Goal: Information Seeking & Learning: Learn about a topic

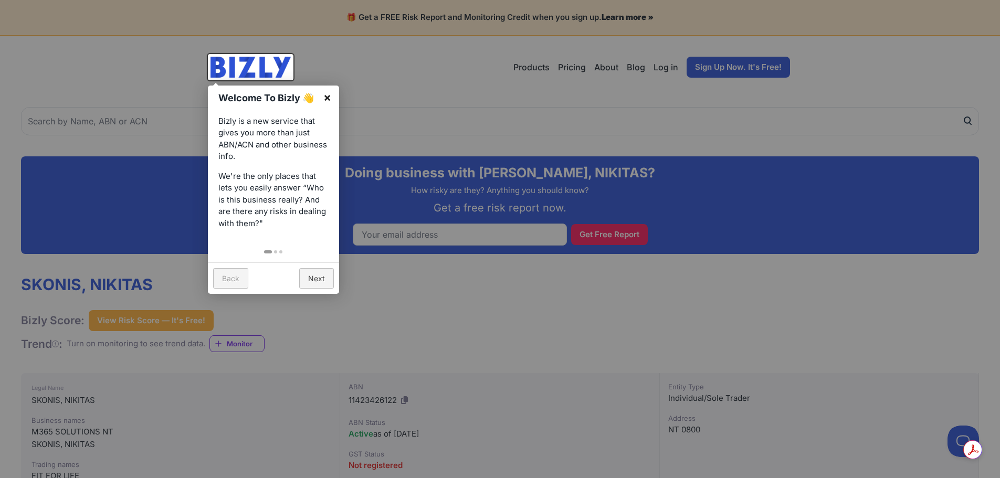
click at [328, 89] on link "×" at bounding box center [327, 98] width 24 height 24
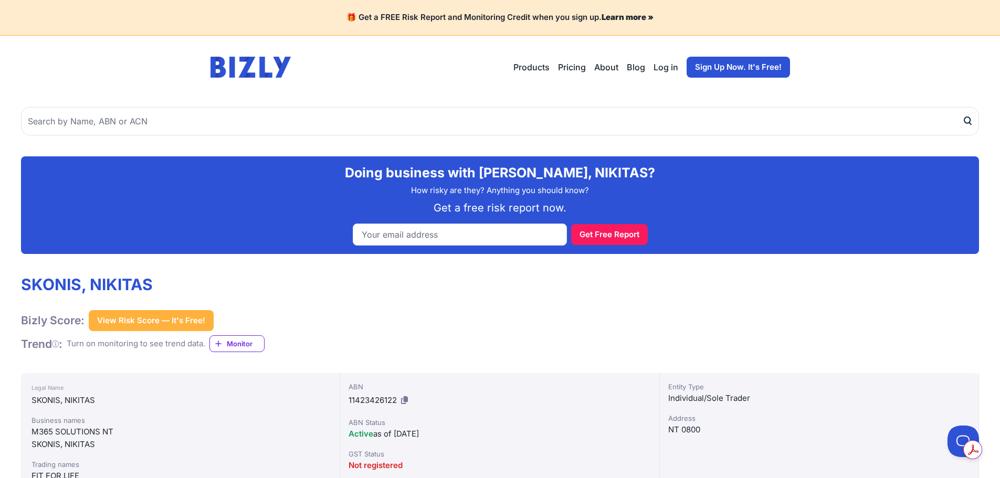
click at [270, 62] on img at bounding box center [250, 67] width 81 height 21
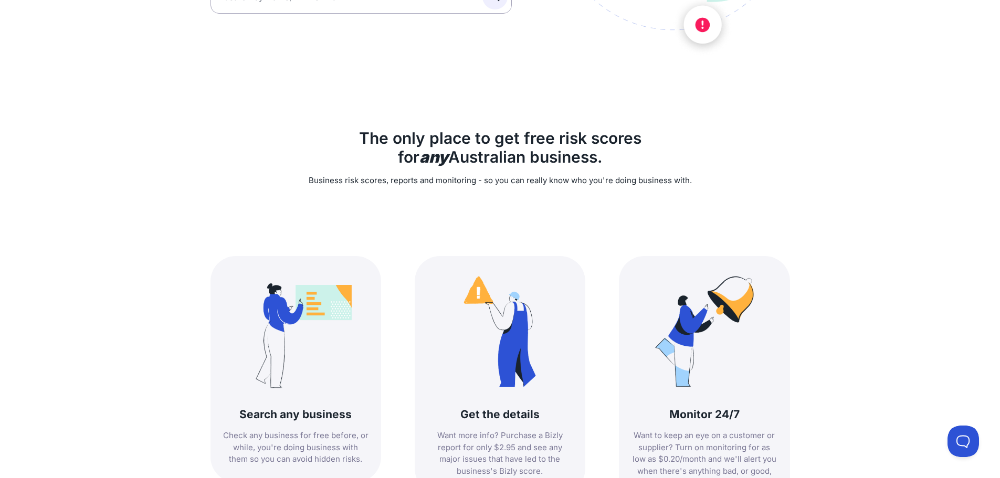
scroll to position [420, 0]
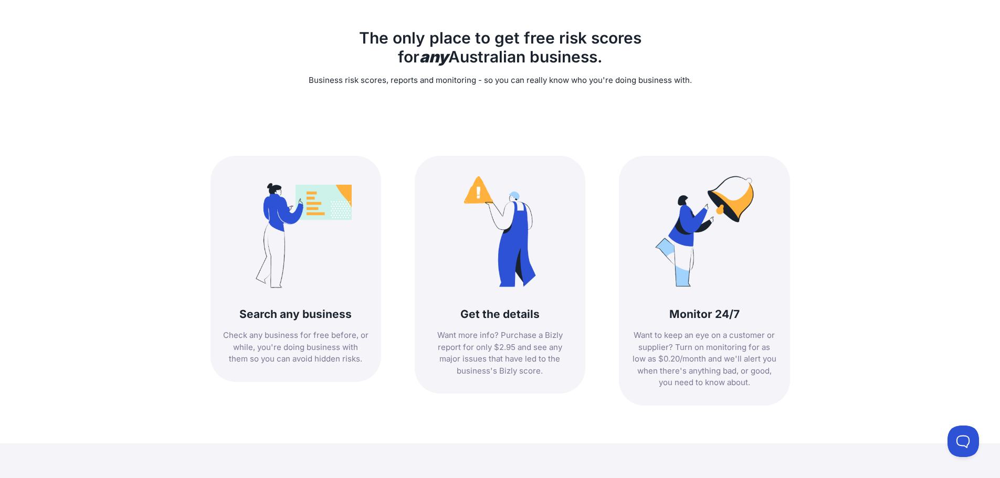
click at [541, 283] on img at bounding box center [499, 231] width 134 height 134
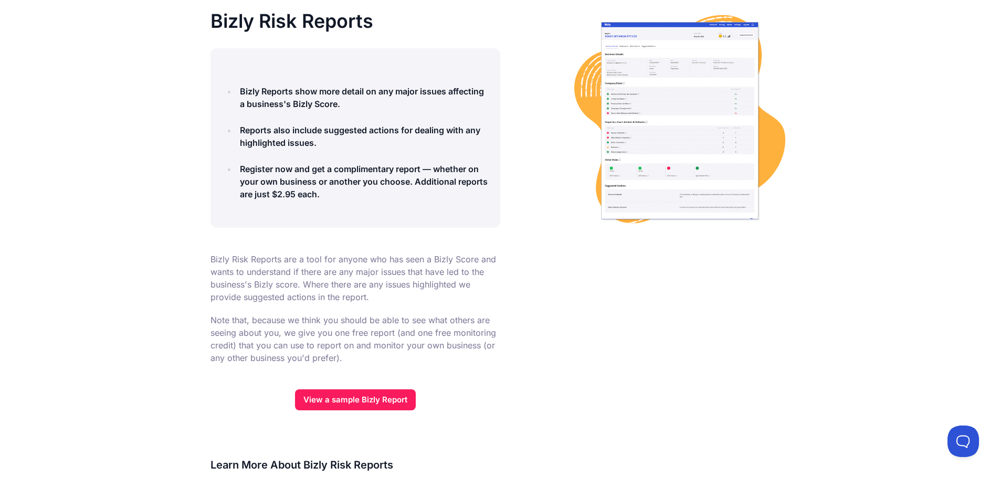
scroll to position [52, 0]
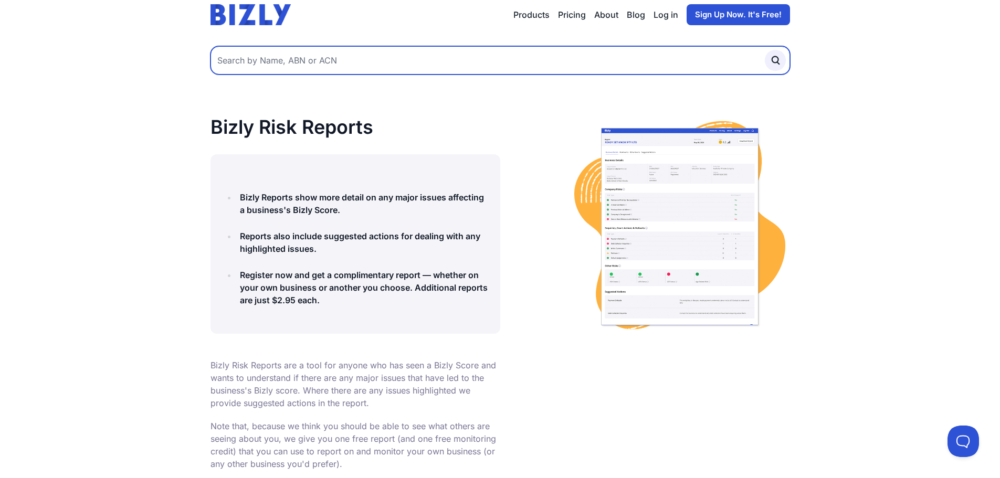
drag, startPoint x: 404, startPoint y: 46, endPoint x: 403, endPoint y: 56, distance: 10.0
click at [404, 51] on input "text" at bounding box center [499, 60] width 579 height 28
click at [402, 73] on input "text" at bounding box center [499, 60] width 579 height 28
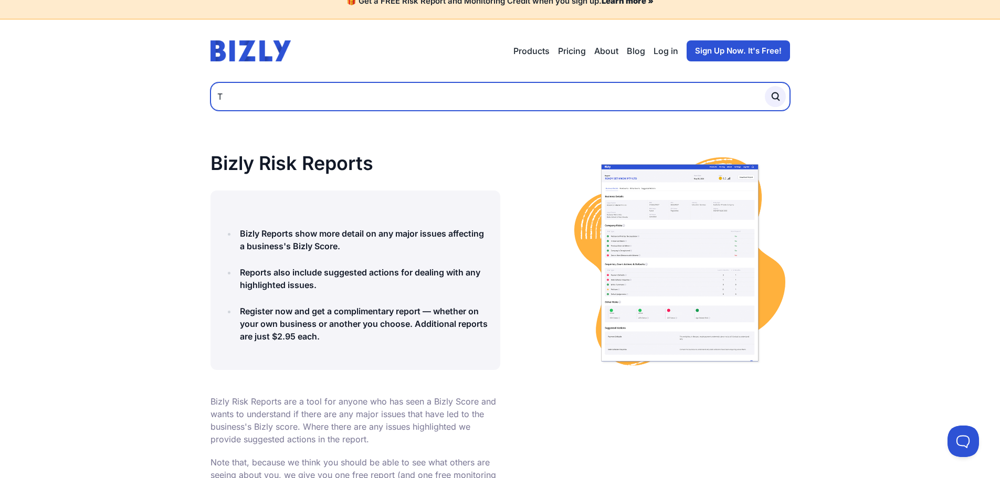
scroll to position [0, 0]
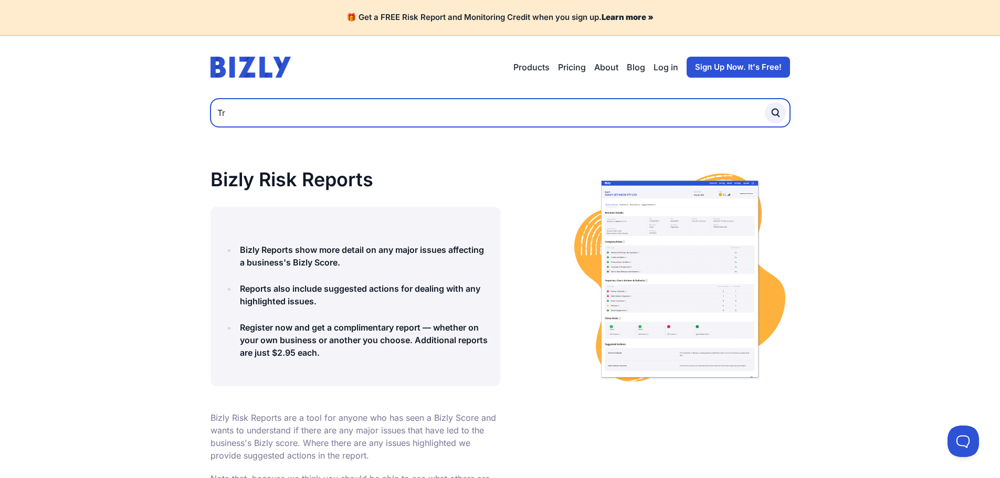
type input "T"
type input "Territory Jerky"
click at [765, 102] on button "submit" at bounding box center [775, 112] width 21 height 21
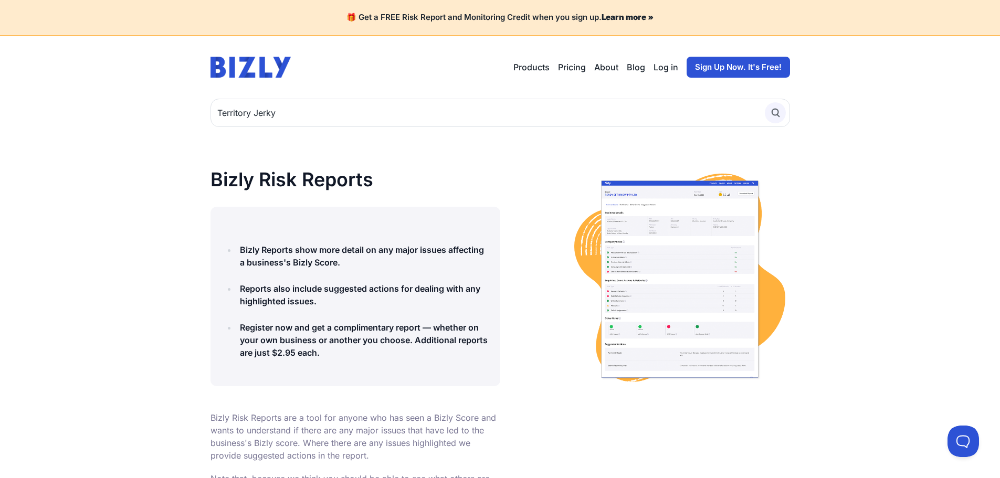
click at [774, 113] on icon "submit" at bounding box center [775, 113] width 12 height 12
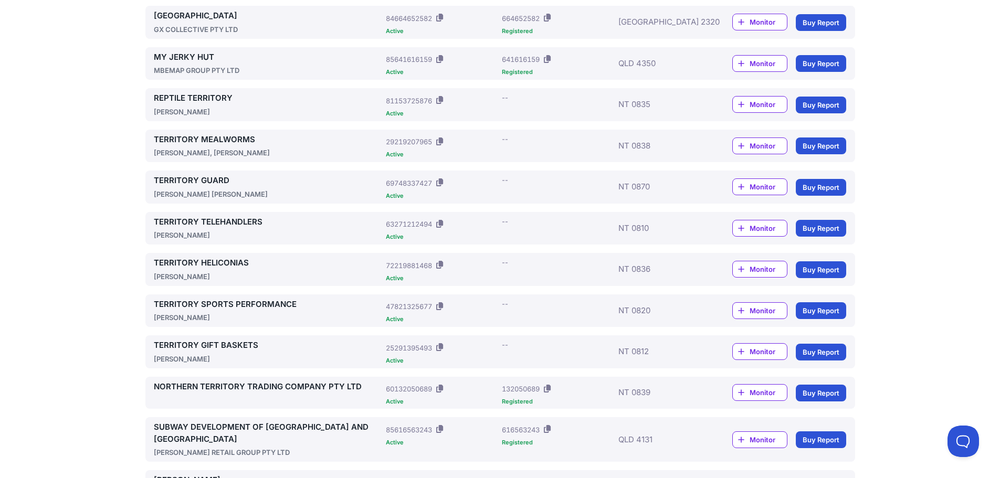
scroll to position [105, 0]
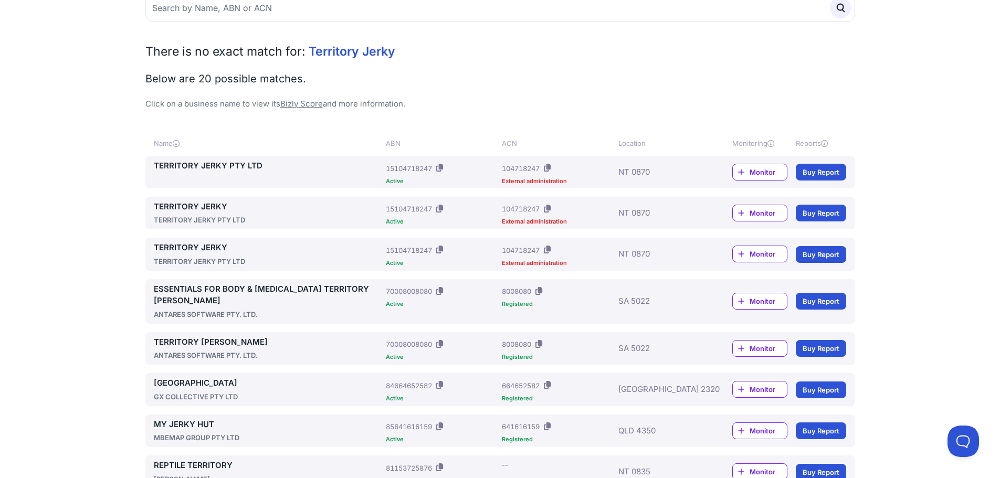
click at [748, 174] on link "Monitor" at bounding box center [759, 172] width 55 height 17
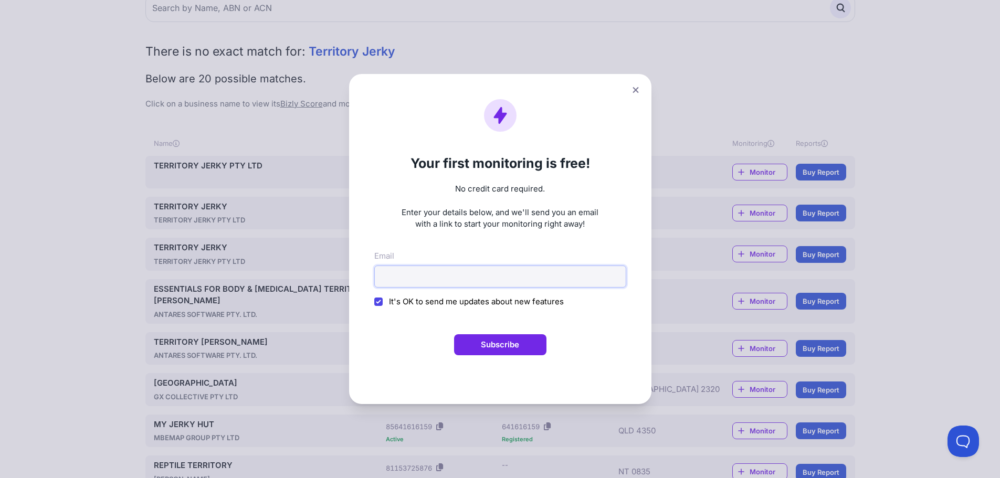
click at [524, 285] on input "Email" at bounding box center [500, 277] width 252 height 22
type input "john.ahchee@gmail.com"
click at [526, 333] on form "Your first monitoring is free! No credit card required. Enter your details belo…" at bounding box center [500, 239] width 252 height 280
click at [536, 350] on button "Subscribe" at bounding box center [500, 344] width 92 height 21
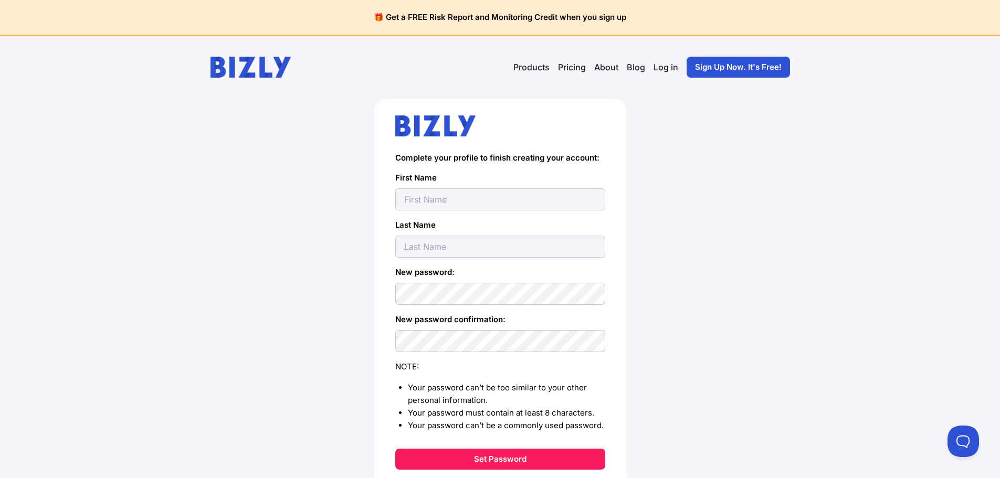
click at [558, 194] on input "text" at bounding box center [500, 199] width 210 height 22
type input "[PERSON_NAME]"
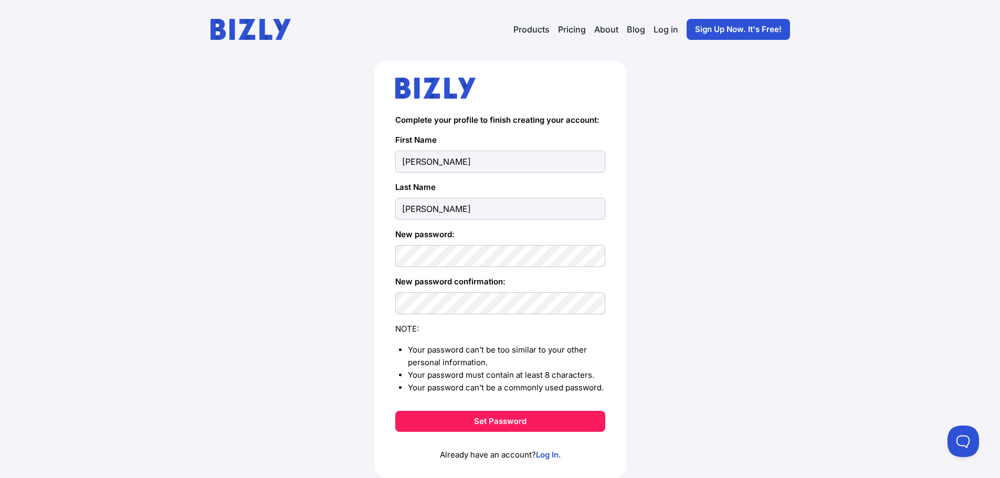
scroll to position [71, 0]
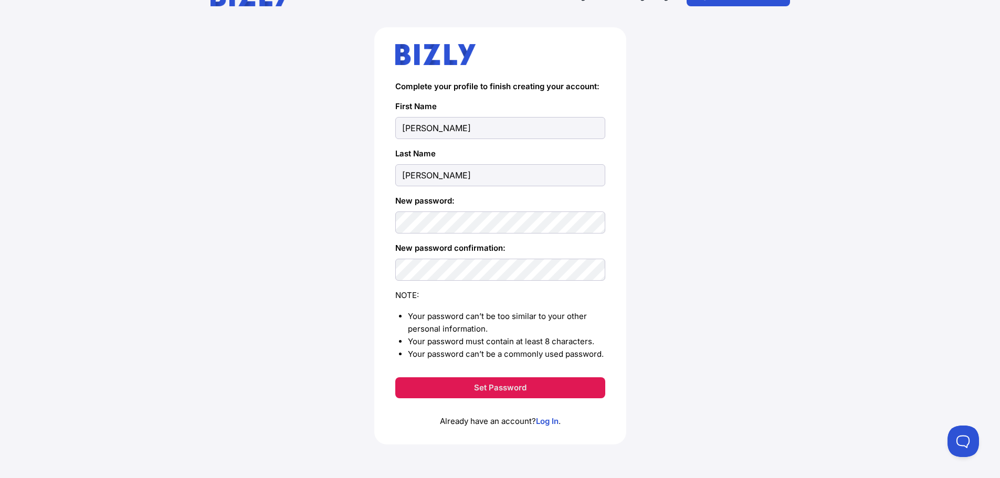
click at [526, 392] on button "Set Password" at bounding box center [500, 387] width 210 height 21
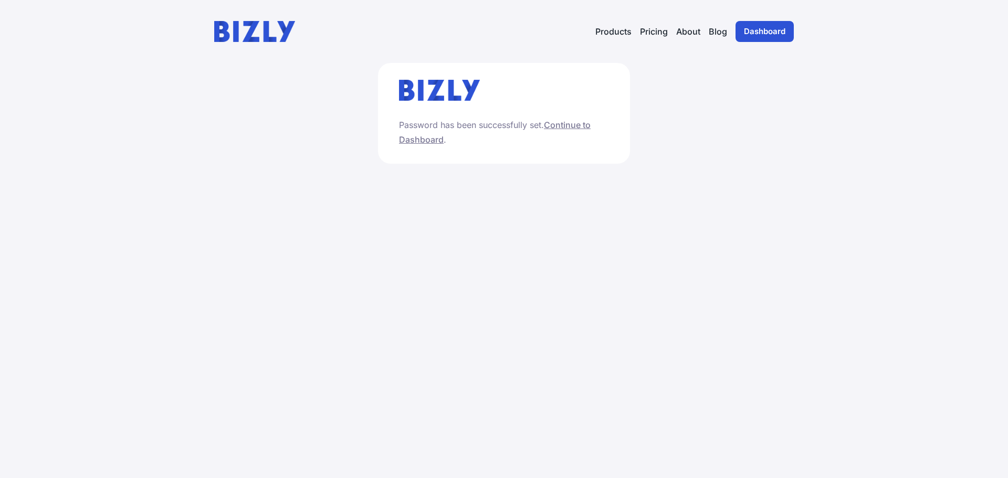
click at [571, 126] on link "Continue to Dashboard" at bounding box center [495, 132] width 192 height 25
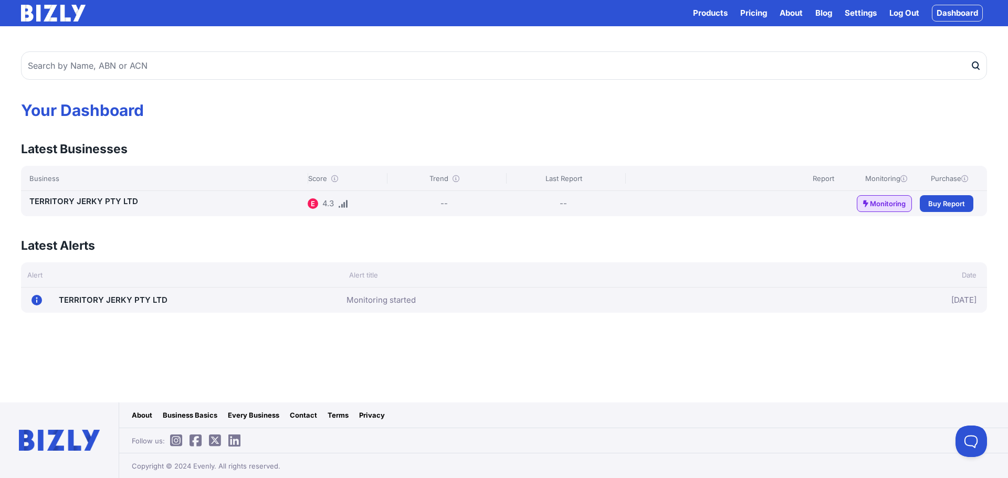
click at [320, 208] on div "E 4.3" at bounding box center [345, 203] width 75 height 17
click at [329, 202] on div "4.3" at bounding box center [328, 203] width 12 height 13
drag, startPoint x: 330, startPoint y: 209, endPoint x: 473, endPoint y: 217, distance: 143.5
click at [329, 209] on div "4.3" at bounding box center [328, 203] width 12 height 13
click at [318, 206] on div "E" at bounding box center [313, 203] width 10 height 10
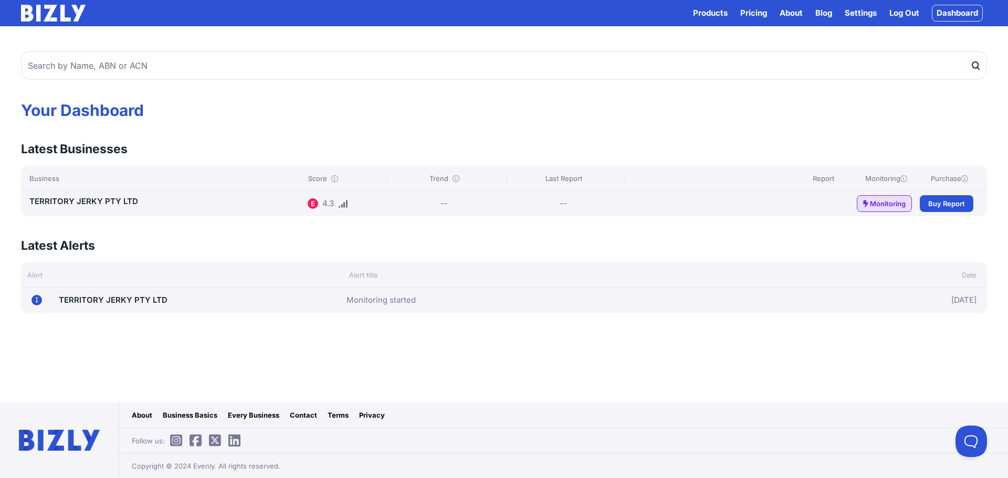
click at [458, 195] on div "TERRITORY JERKY PTY LTD E 4.3 -- -- Monitoring Buy Buy Report" at bounding box center [504, 203] width 966 height 25
drag, startPoint x: 901, startPoint y: 202, endPoint x: 519, endPoint y: 205, distance: 382.6
click at [901, 202] on span "Monitoring" at bounding box center [888, 203] width 36 height 10
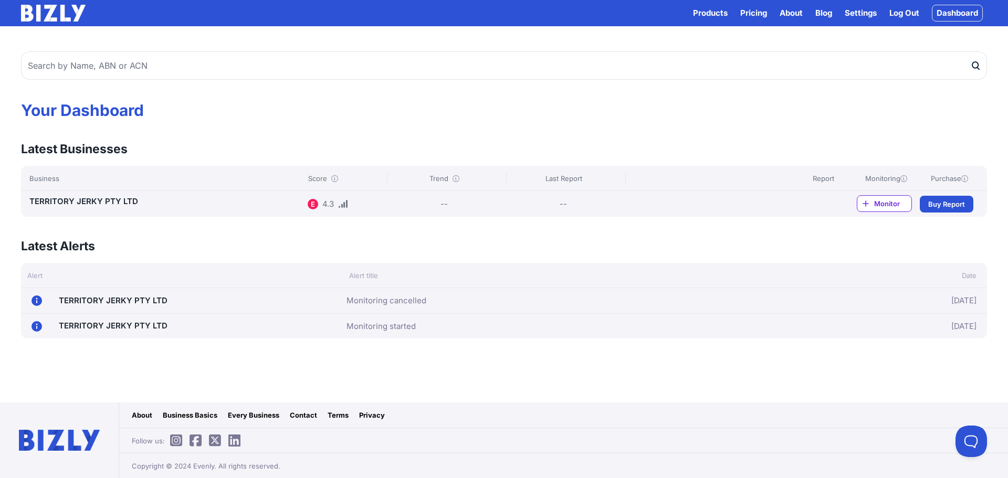
click at [965, 202] on link "Buy Buy Report" at bounding box center [947, 204] width 54 height 17
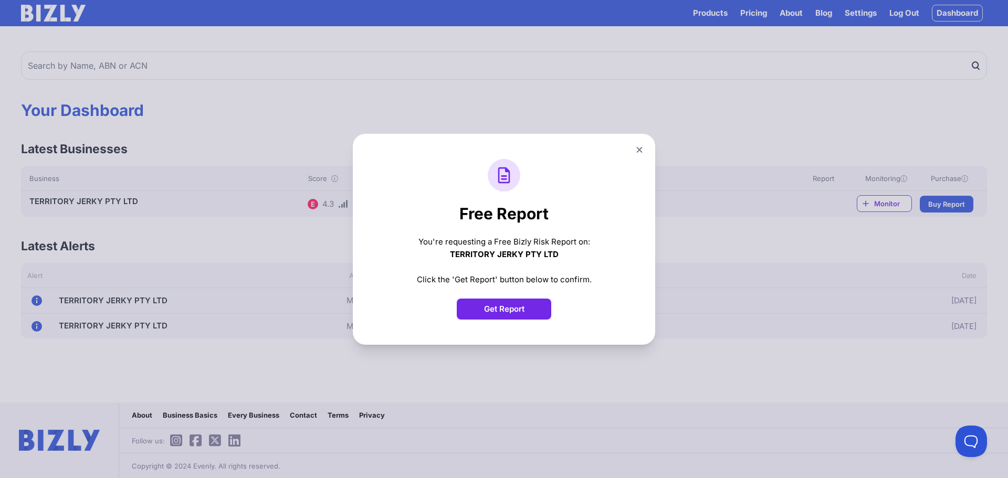
click at [530, 304] on button "Get Report" at bounding box center [504, 309] width 94 height 21
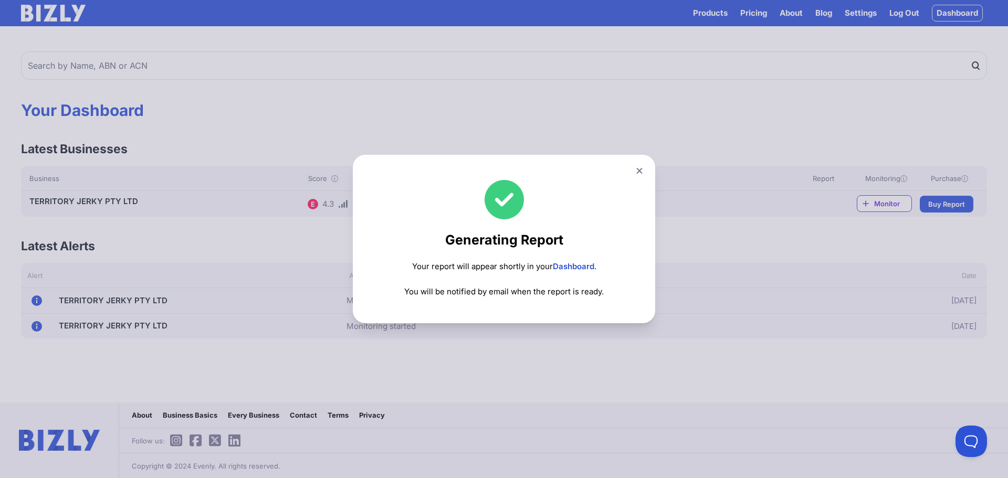
click at [571, 269] on link "Dashboard" at bounding box center [573, 266] width 41 height 10
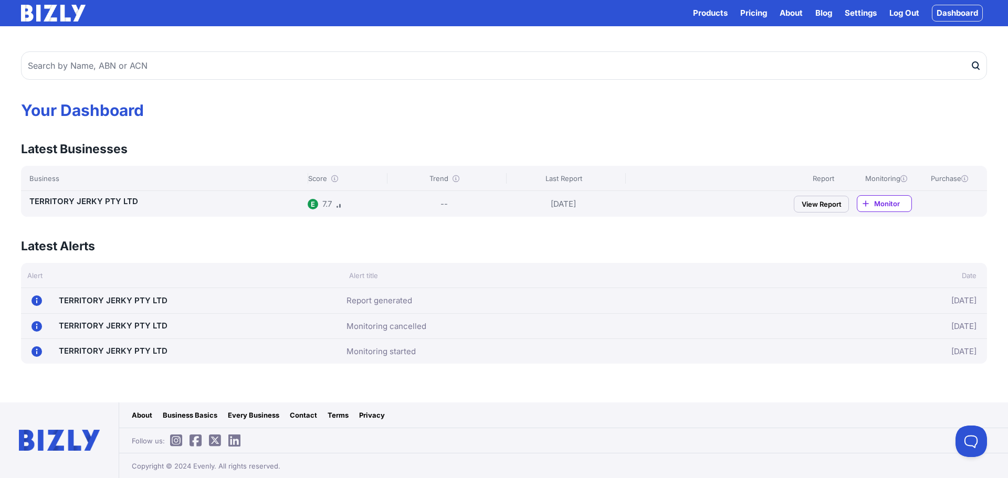
click at [73, 302] on link "TERRITORY JERKY PTY LTD" at bounding box center [113, 301] width 109 height 10
click at [38, 301] on circle at bounding box center [36, 301] width 10 height 10
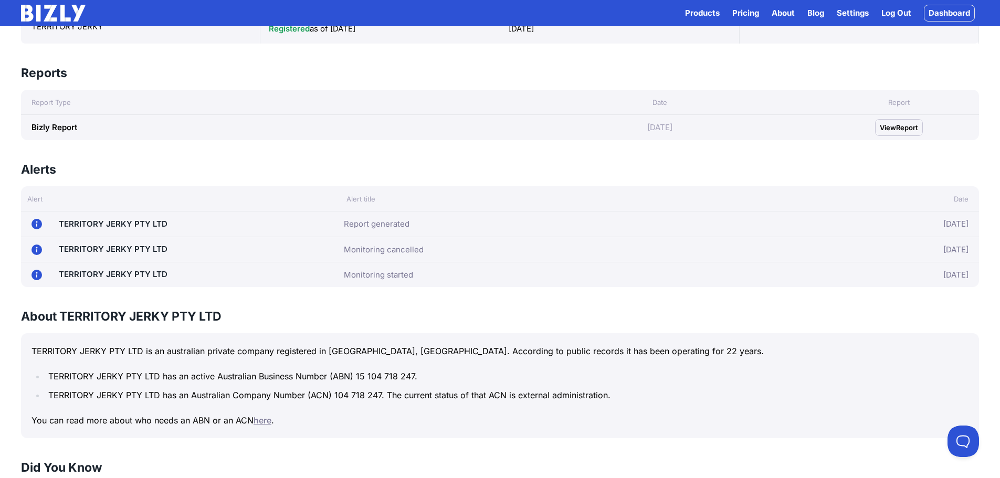
scroll to position [157, 0]
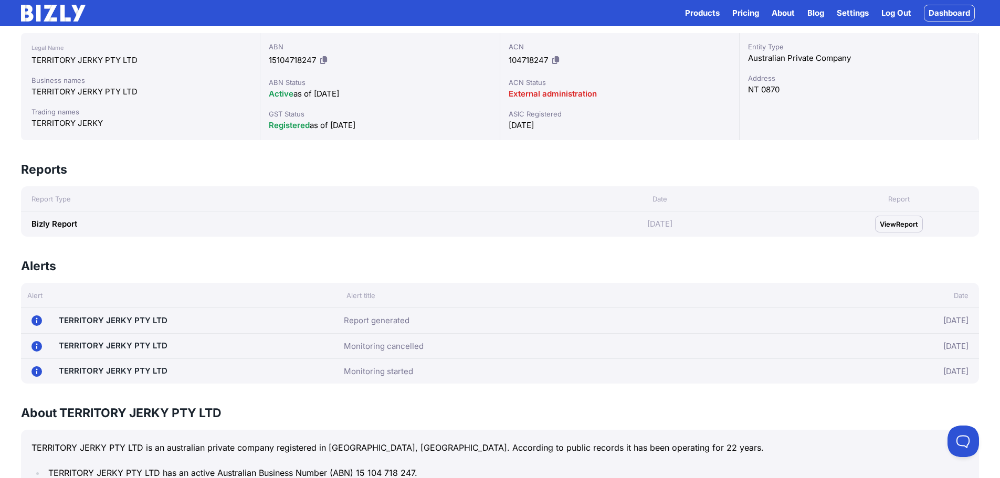
click at [885, 221] on span "View" at bounding box center [888, 224] width 16 height 10
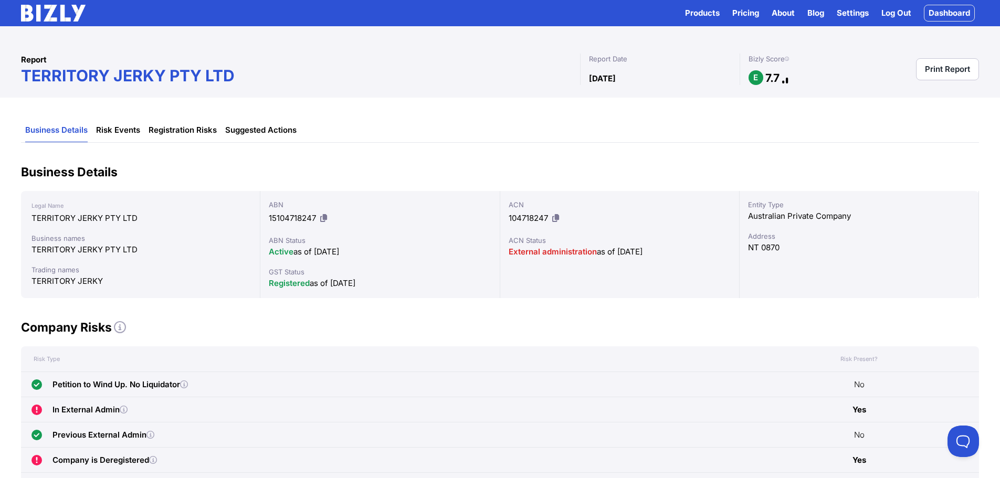
scroll to position [52, 0]
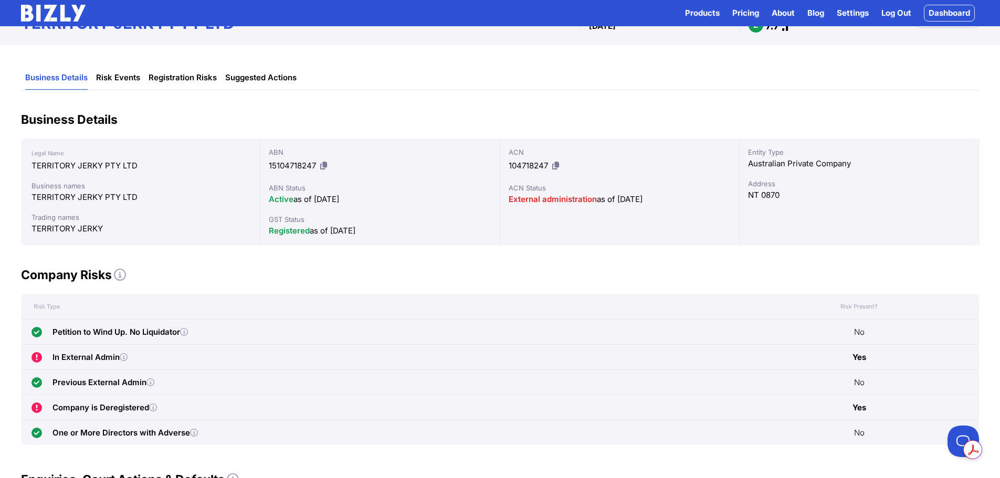
click at [154, 410] on icon at bounding box center [153, 408] width 8 height 8
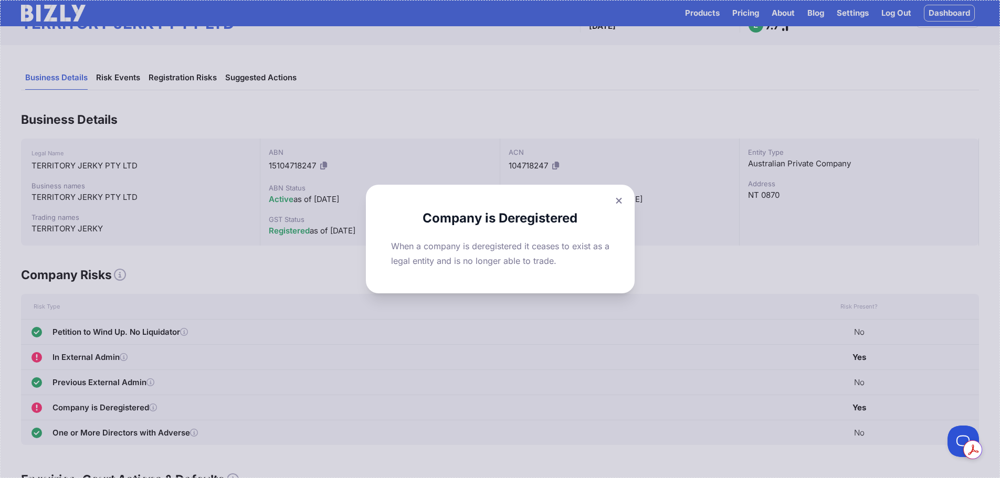
click at [620, 202] on icon at bounding box center [619, 200] width 6 height 6
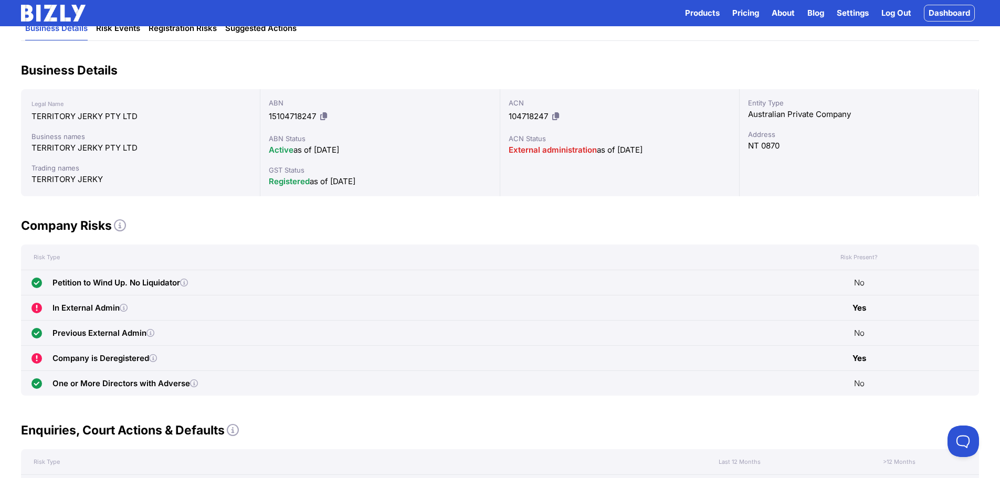
scroll to position [157, 0]
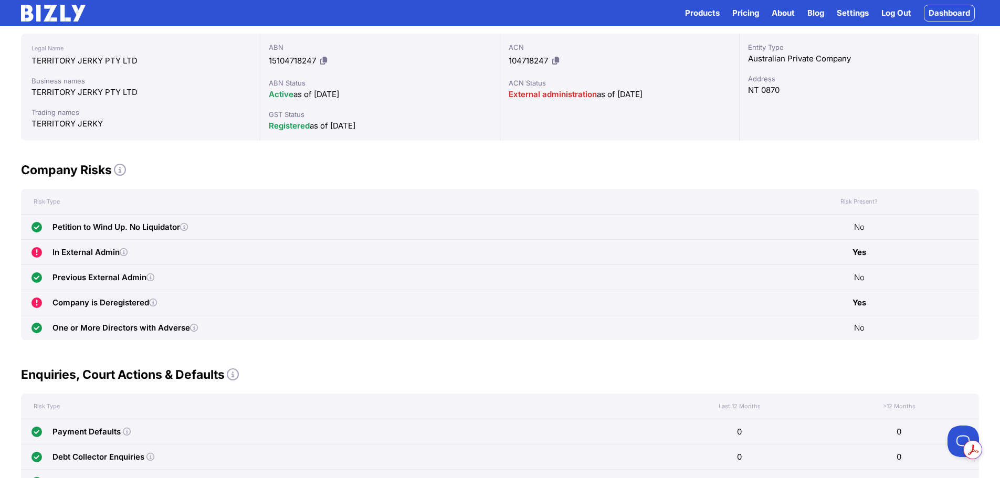
click at [192, 327] on icon at bounding box center [194, 328] width 8 height 8
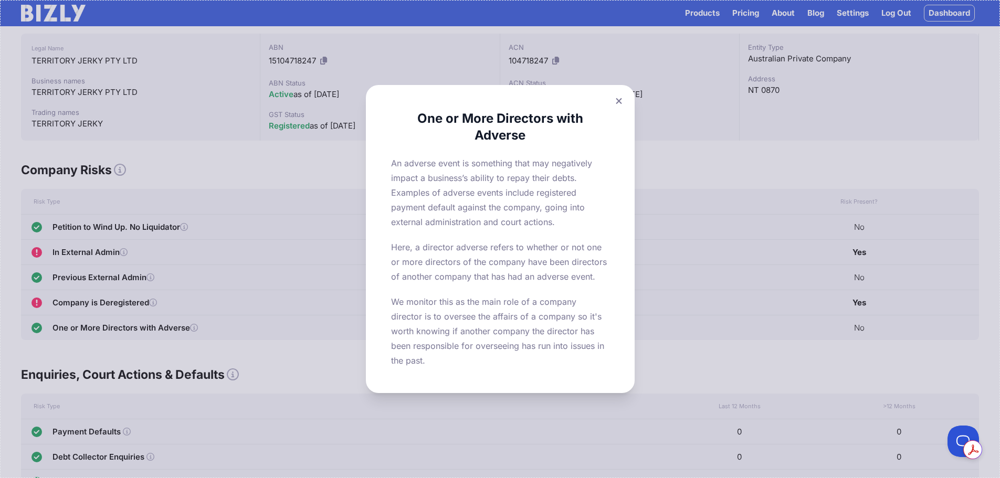
click at [622, 107] on button at bounding box center [618, 100] width 15 height 15
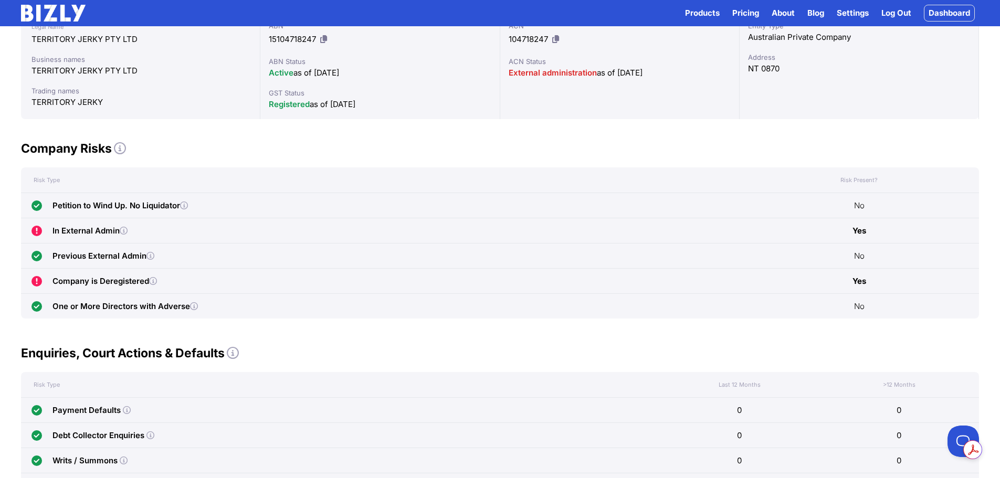
scroll to position [0, 0]
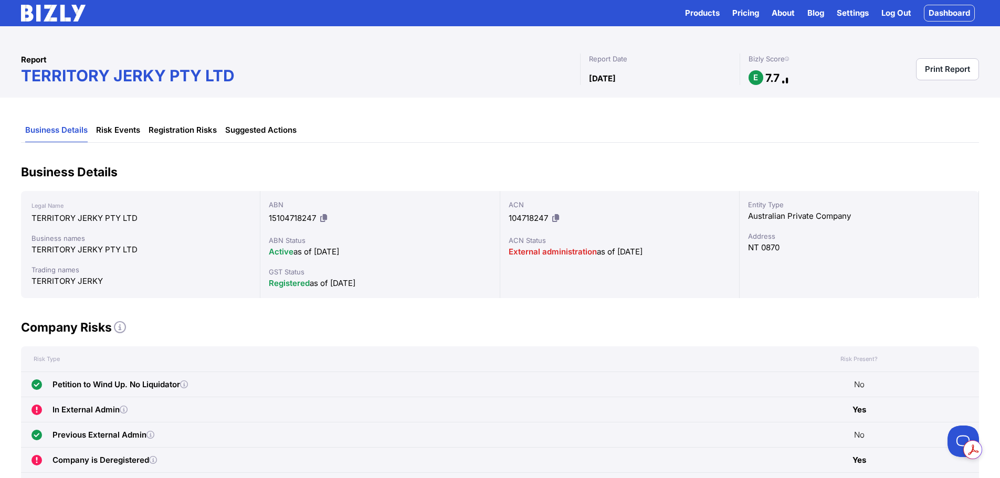
click at [105, 132] on link "Risk Events" at bounding box center [118, 131] width 44 height 24
click at [102, 131] on link "Risk Events" at bounding box center [118, 131] width 44 height 24
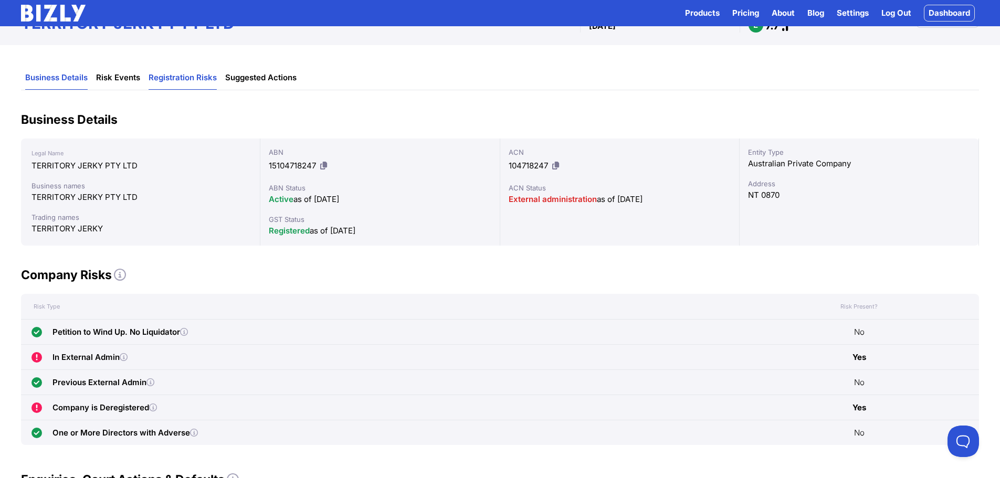
click at [172, 80] on link "Registration Risks" at bounding box center [183, 78] width 68 height 24
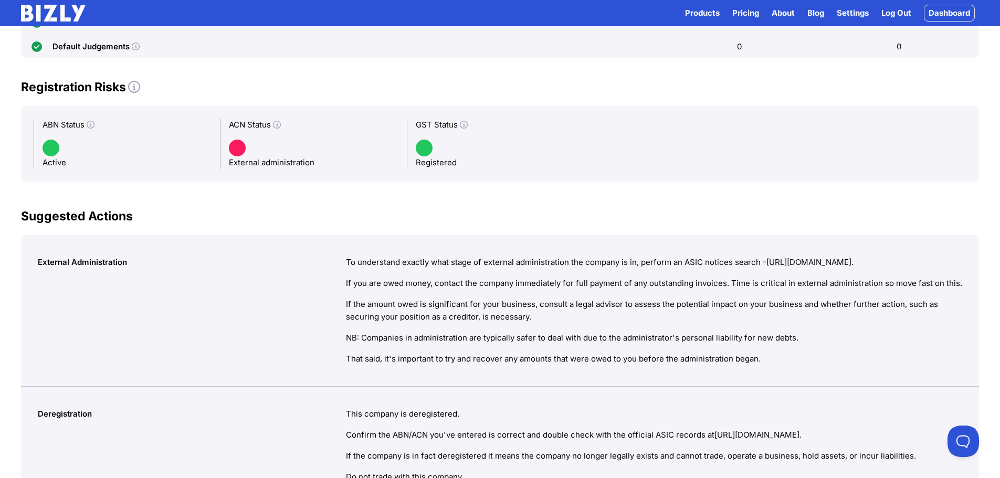
scroll to position [485, 0]
